Goal: Obtain resource: Download file/media

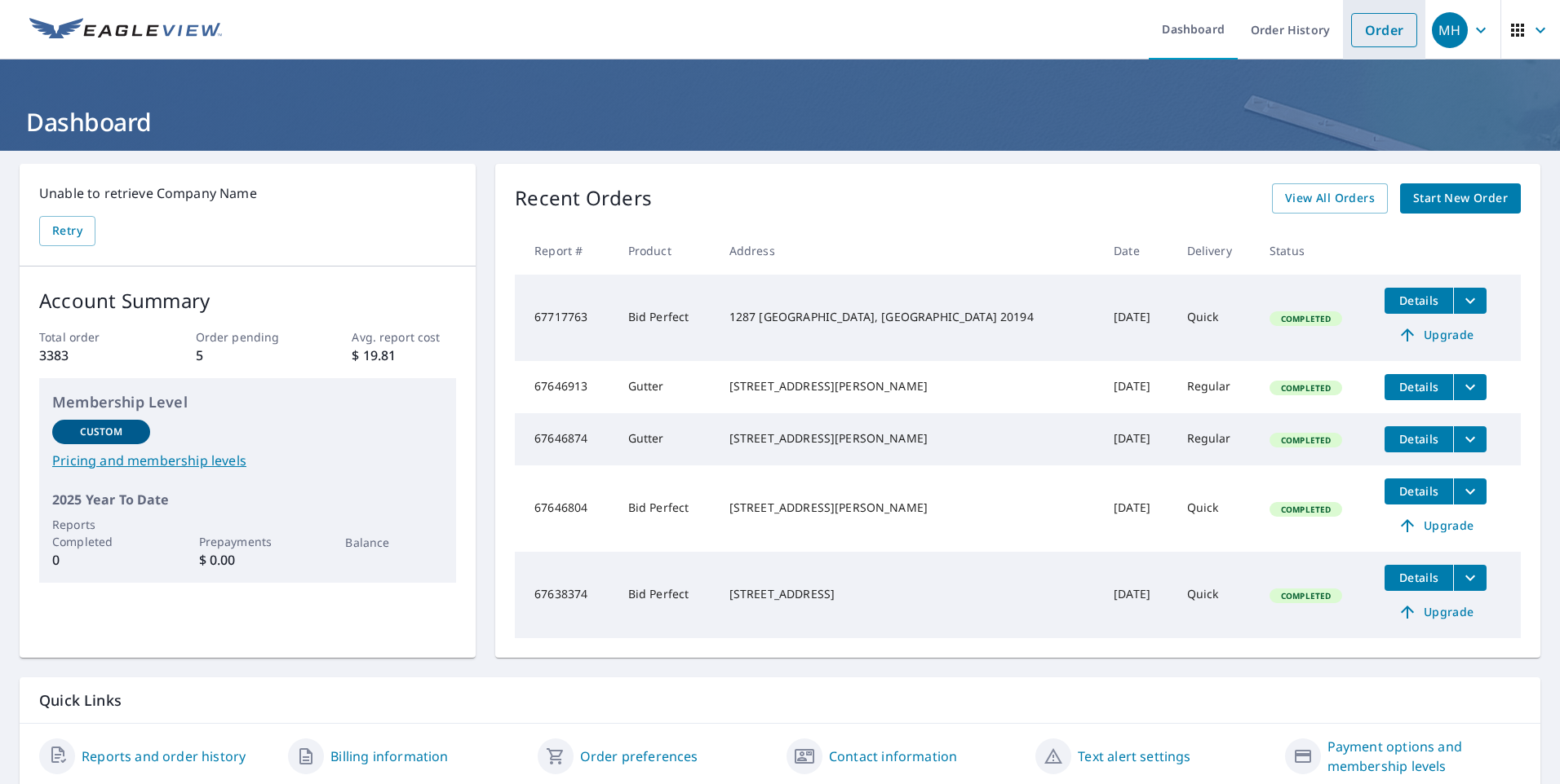
click at [1364, 34] on link "Order" at bounding box center [1384, 30] width 66 height 34
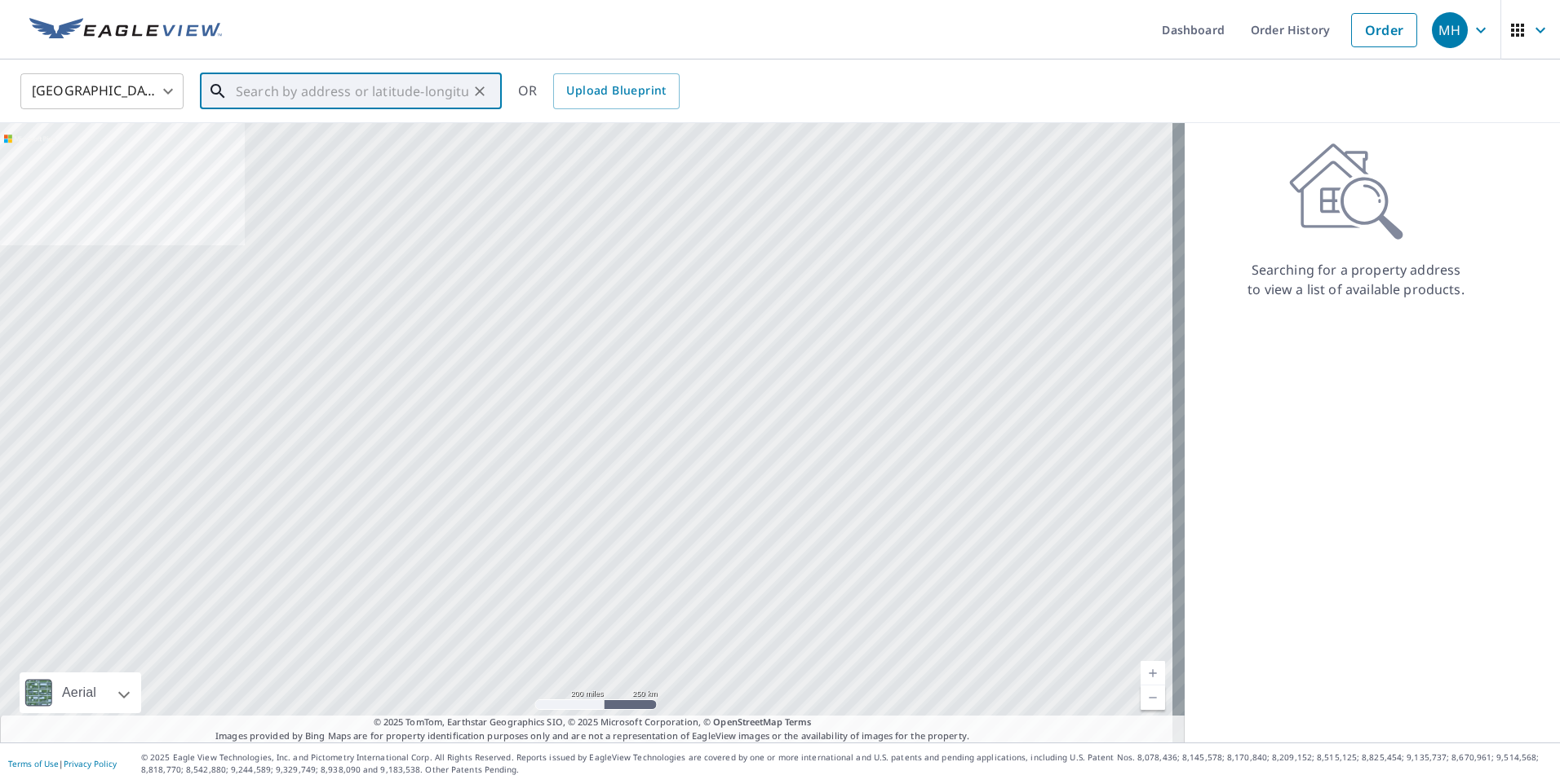
paste input "[STREET_ADDRESS]"
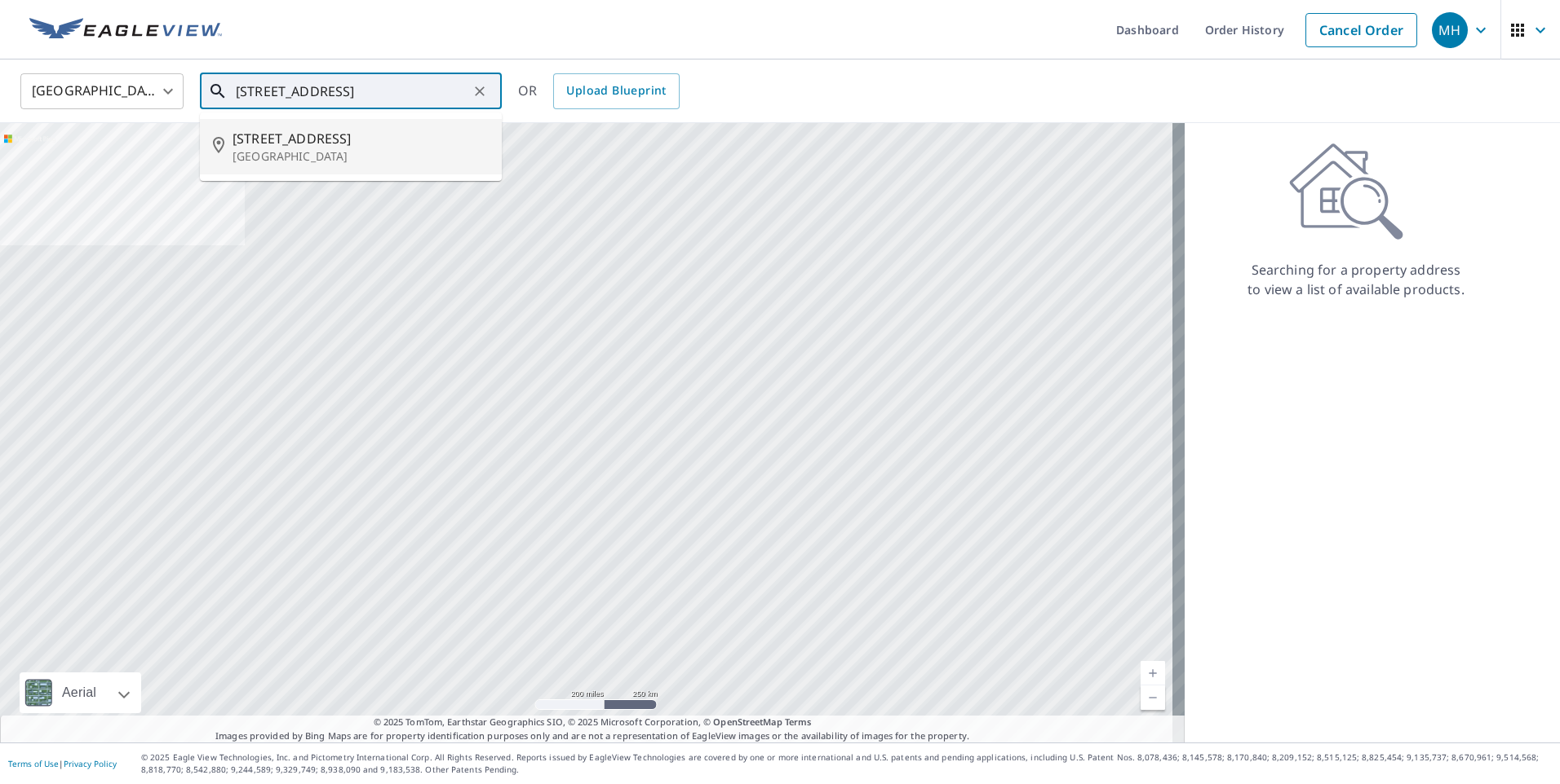
click at [375, 156] on p "[GEOGRAPHIC_DATA]" at bounding box center [360, 156] width 256 height 16
type input "[STREET_ADDRESS]"
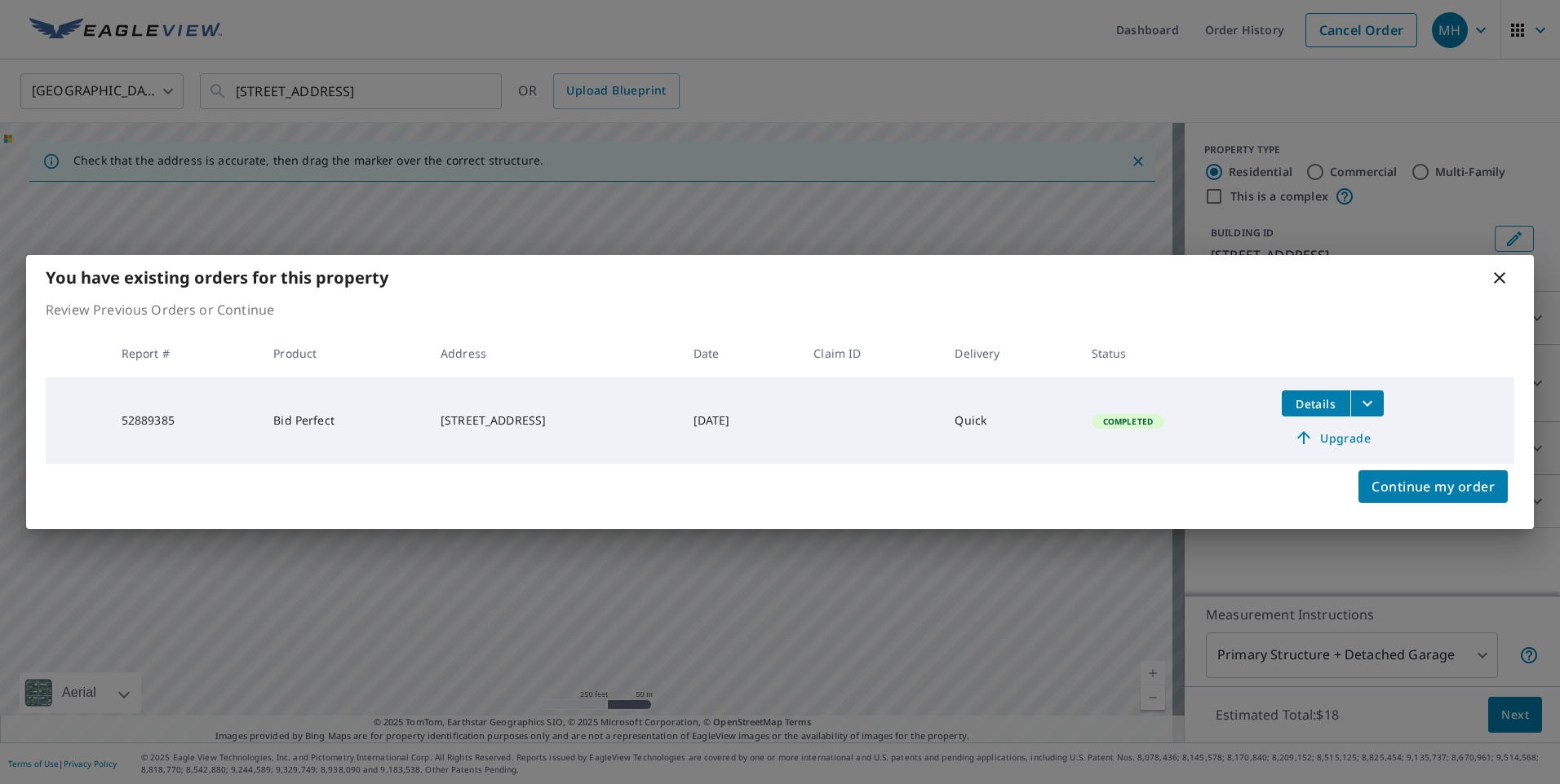
click at [1378, 402] on icon "filesDropdownBtn-52889385" at bounding box center [1368, 403] width 20 height 20
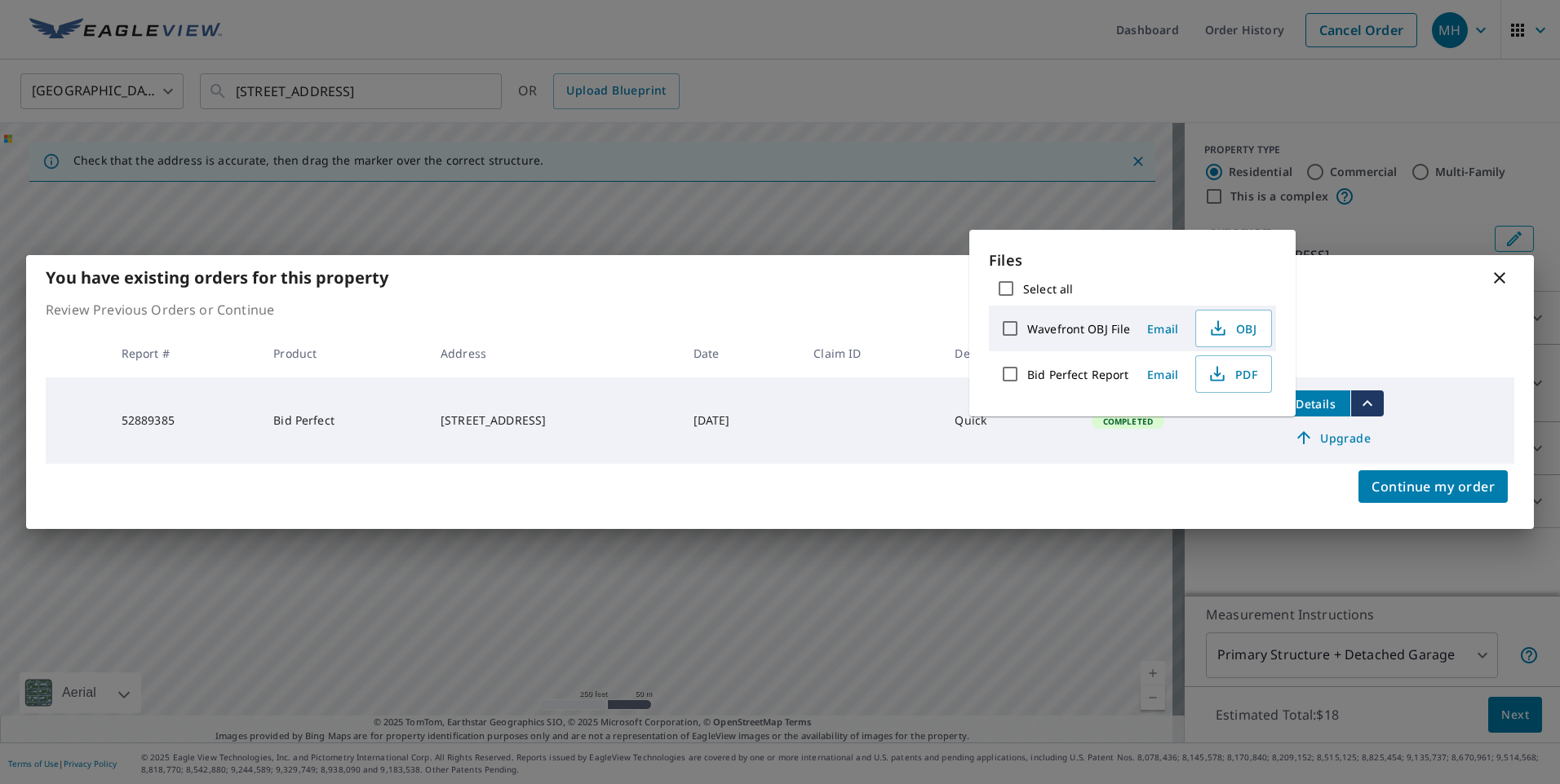
click at [1172, 267] on p "Files" at bounding box center [1132, 260] width 287 height 22
click at [1238, 375] on span "PDF" at bounding box center [1232, 375] width 52 height 20
click at [1501, 277] on icon at bounding box center [1499, 277] width 11 height 11
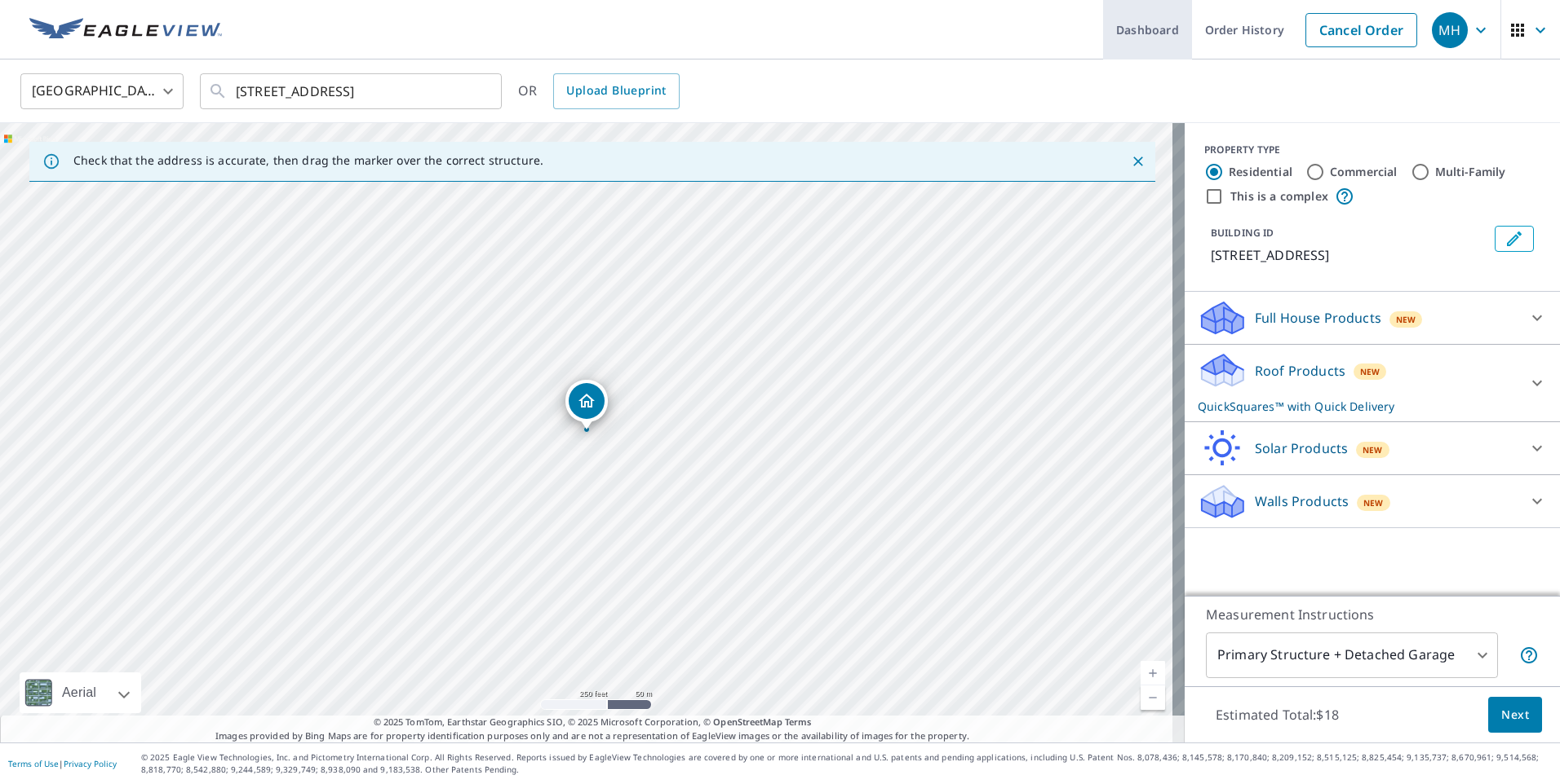
click at [1157, 35] on link "Dashboard" at bounding box center [1147, 30] width 89 height 60
